Goal: Find contact information: Find contact information

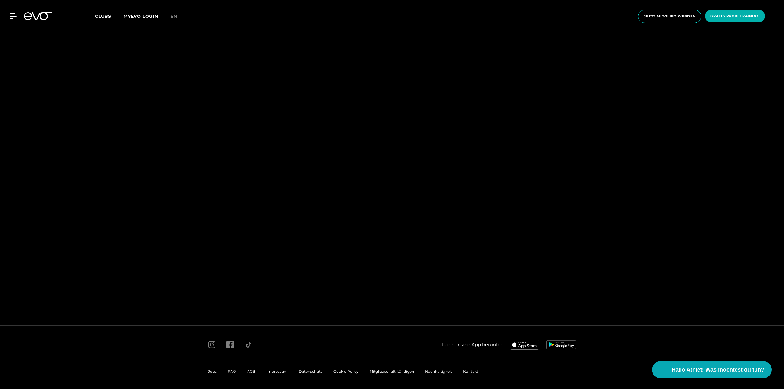
scroll to position [66, 0]
click at [106, 20] on div "Clubs MYEVO LOGIN" at bounding box center [132, 16] width 75 height 7
click at [105, 14] on span "Clubs" at bounding box center [103, 16] width 16 height 6
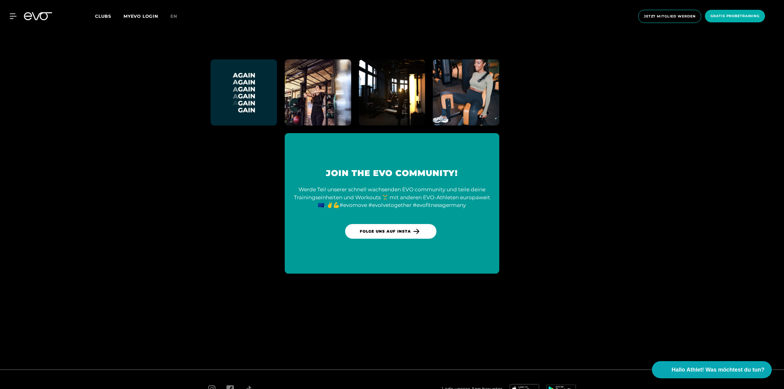
scroll to position [2860, 0]
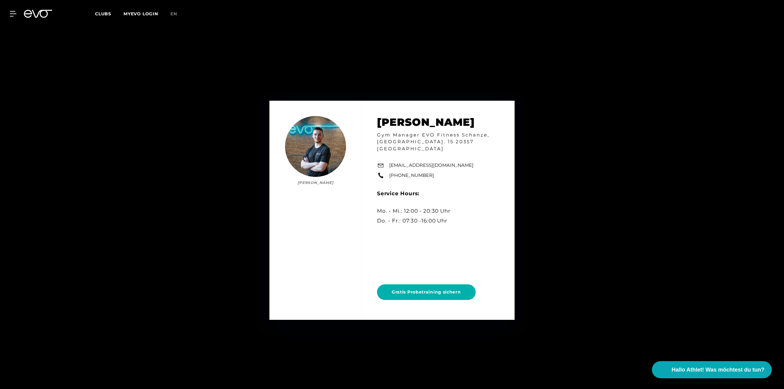
scroll to position [4738, 0]
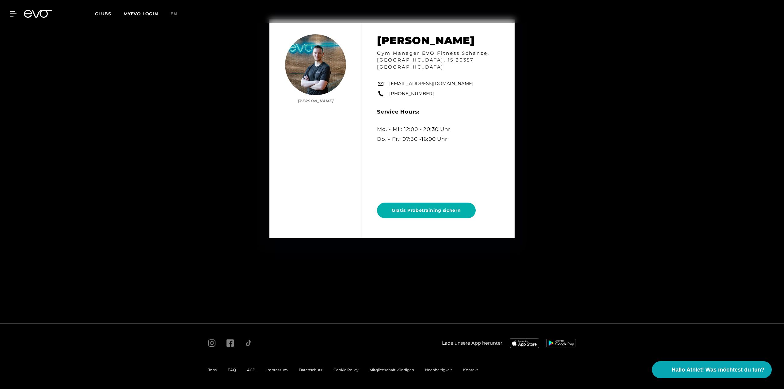
click at [273, 371] on span "Impressum" at bounding box center [276, 370] width 21 height 5
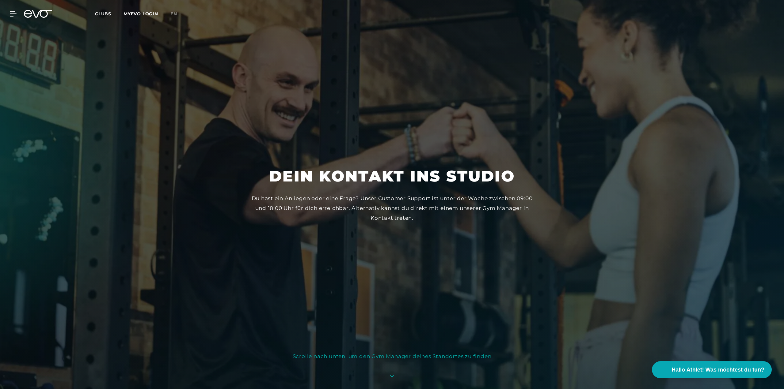
click at [97, 12] on span "Clubs" at bounding box center [103, 14] width 16 height 6
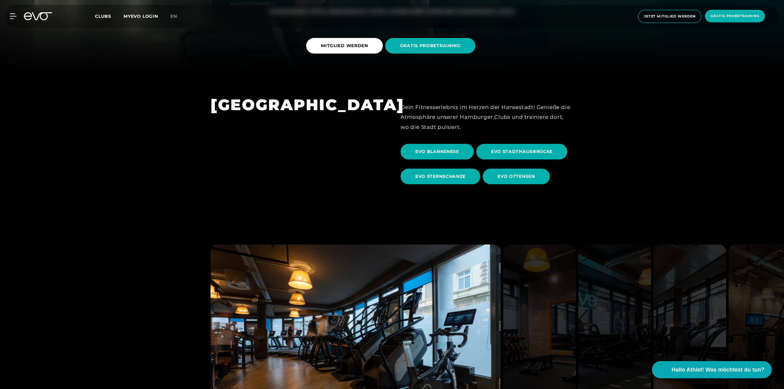
scroll to position [306, 0]
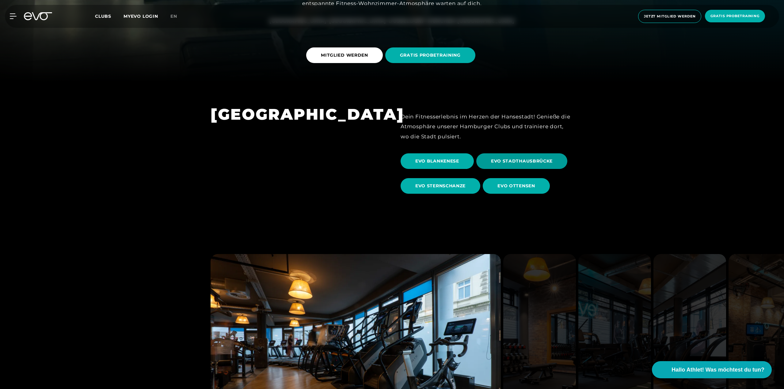
click at [509, 165] on span "EVO STADTHAUSBRÜCKE" at bounding box center [521, 161] width 91 height 16
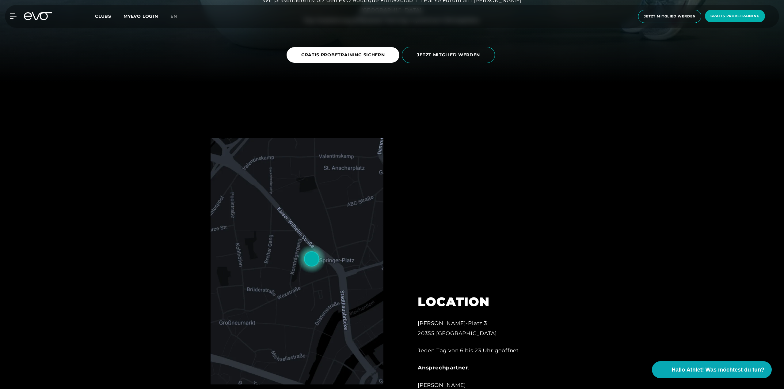
scroll to position [460, 0]
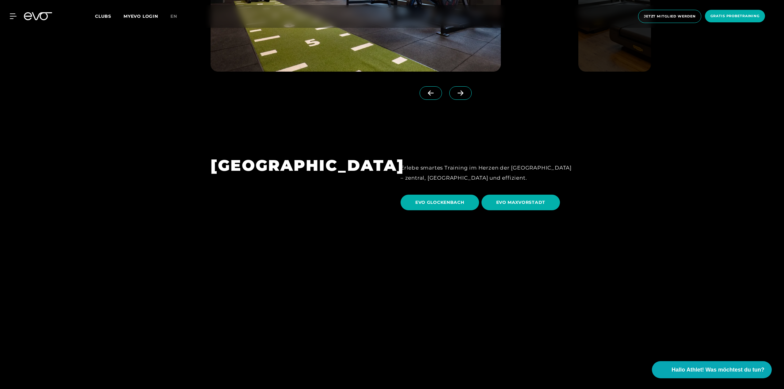
scroll to position [1899, 0]
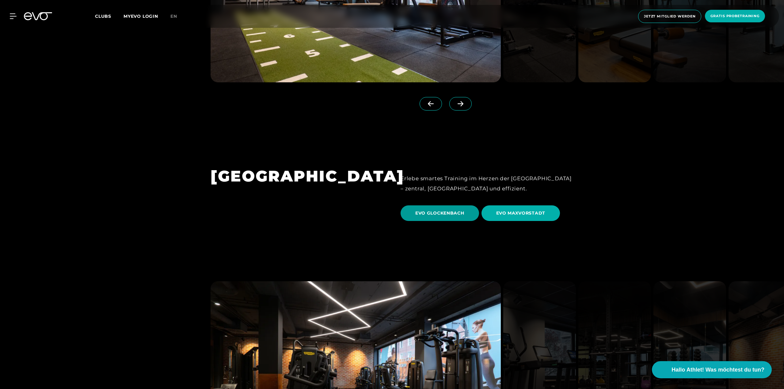
click at [461, 210] on span "EVO GLOCKENBACH" at bounding box center [439, 213] width 49 height 6
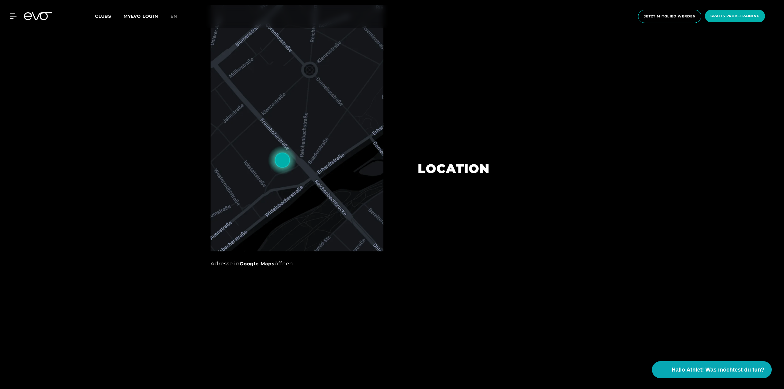
scroll to position [429, 0]
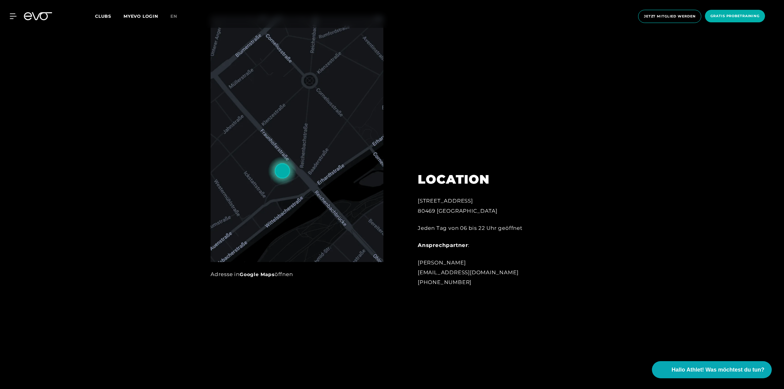
click at [452, 263] on div "Luca Hoffmann glockenbach@evofitness.de +49 173 5355236" at bounding box center [485, 273] width 135 height 30
copy div "Luca Hoffmann"
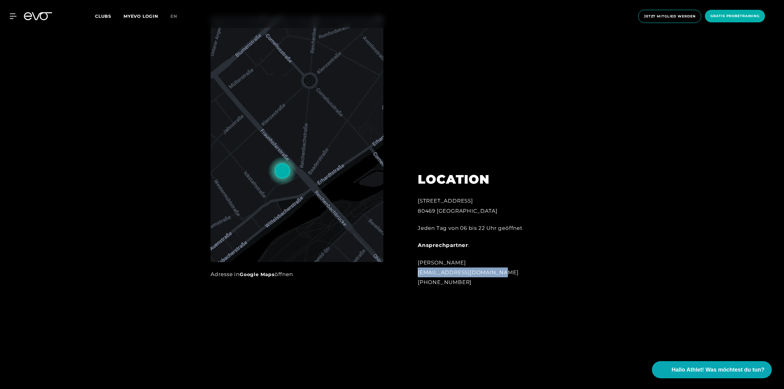
drag, startPoint x: 500, startPoint y: 273, endPoint x: 418, endPoint y: 272, distance: 81.8
click at [418, 272] on div "Luca Hoffmann glockenbach@evofitness.de +49 173 5355236" at bounding box center [485, 273] width 135 height 30
copy div "glockenbach@evofitness.de"
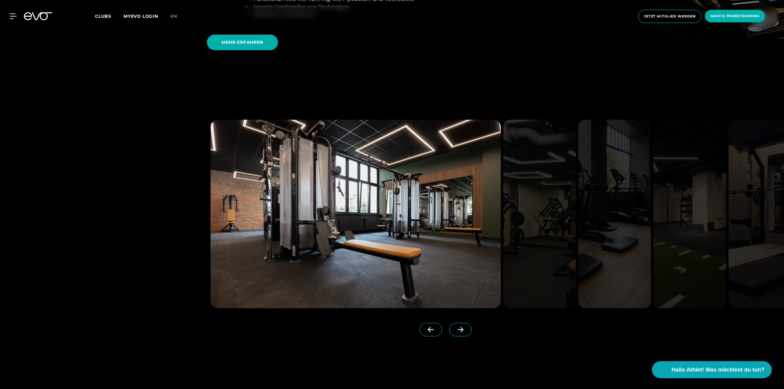
scroll to position [1562, 0]
